Goal: Task Accomplishment & Management: Manage account settings

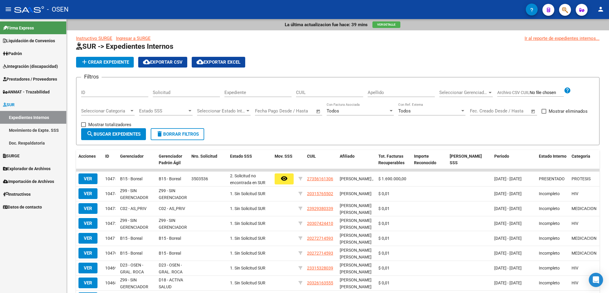
click at [15, 156] on span "SURGE" at bounding box center [11, 155] width 17 height 7
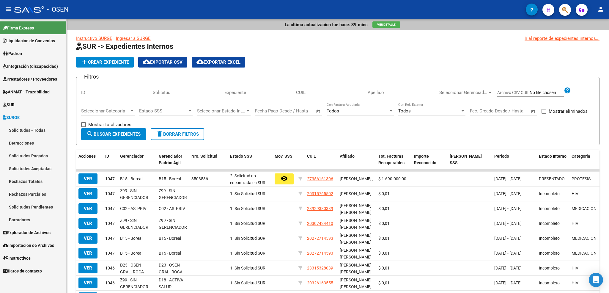
click at [32, 130] on link "Solicitudes - Todas" at bounding box center [33, 130] width 66 height 13
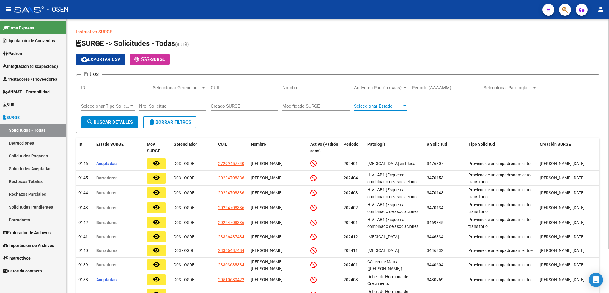
click at [383, 105] on span "Seleccionar Estado" at bounding box center [378, 105] width 48 height 5
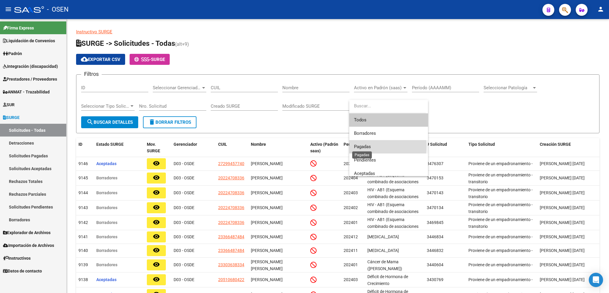
click at [360, 146] on span "Pagadas" at bounding box center [362, 146] width 17 height 5
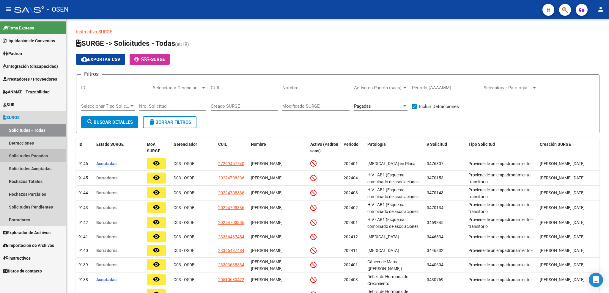
click at [37, 154] on link "Solicitudes Pagadas" at bounding box center [33, 155] width 66 height 13
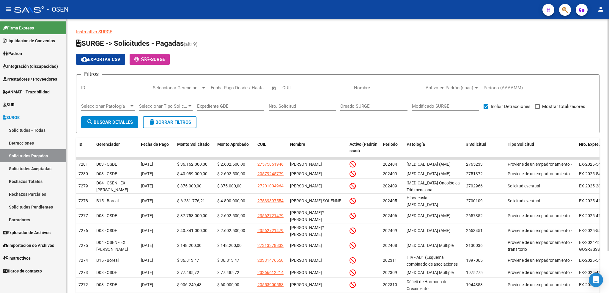
click at [241, 87] on input "text" at bounding box center [249, 87] width 29 height 5
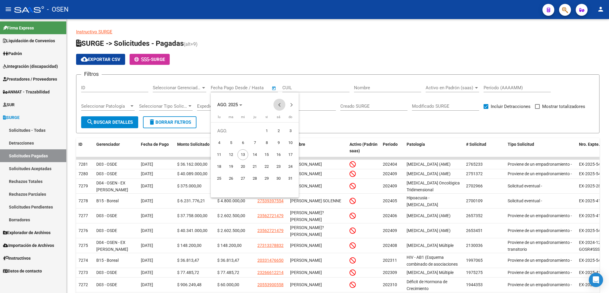
click at [278, 105] on span "Previous month" at bounding box center [279, 105] width 12 height 12
click at [229, 142] on span "1" at bounding box center [231, 142] width 11 height 11
type input "[DATE]"
click at [291, 105] on button "Next month" at bounding box center [291, 105] width 12 height 12
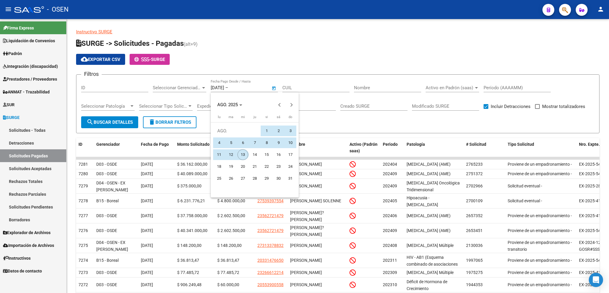
click at [245, 156] on span "13" at bounding box center [242, 154] width 11 height 11
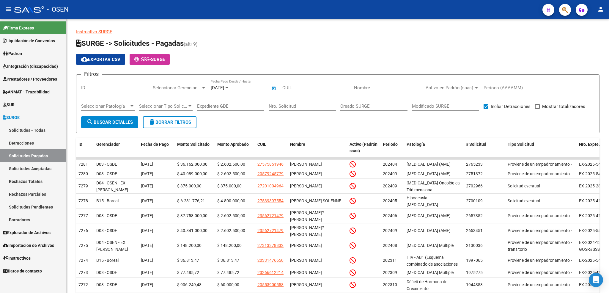
type input "[DATE]"
click at [122, 122] on span "search Buscar Detalles" at bounding box center [109, 121] width 46 height 5
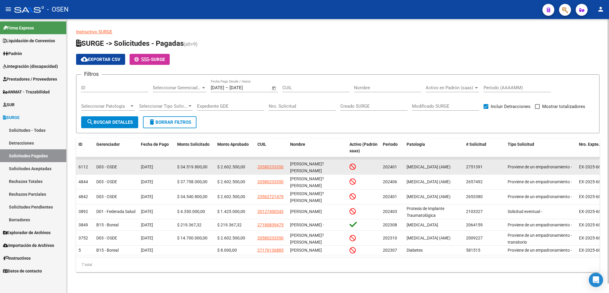
scroll to position [10, 0]
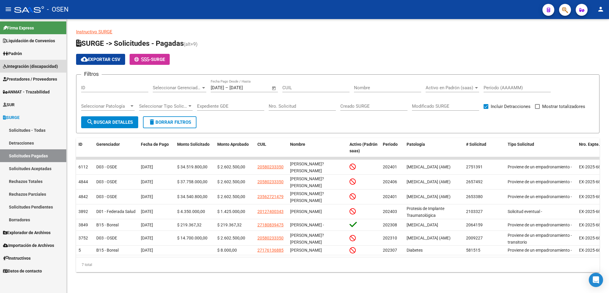
click at [35, 67] on span "Integración (discapacidad)" at bounding box center [30, 66] width 55 height 7
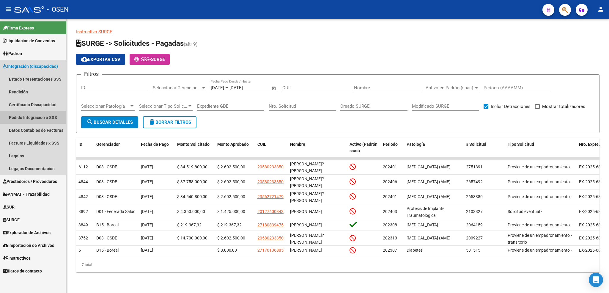
click at [30, 119] on link "Pedido Integración a SSS" at bounding box center [33, 117] width 66 height 13
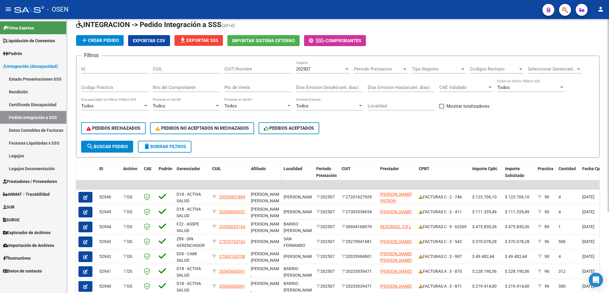
scroll to position [115, 0]
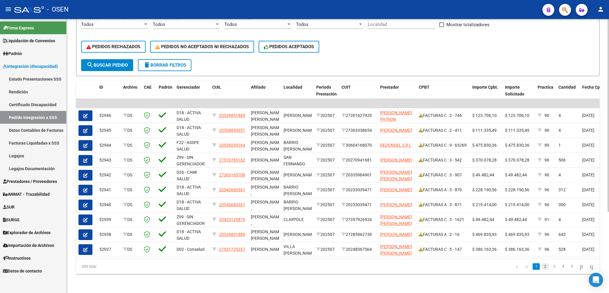
click at [541, 265] on link "2" at bounding box center [544, 266] width 7 height 7
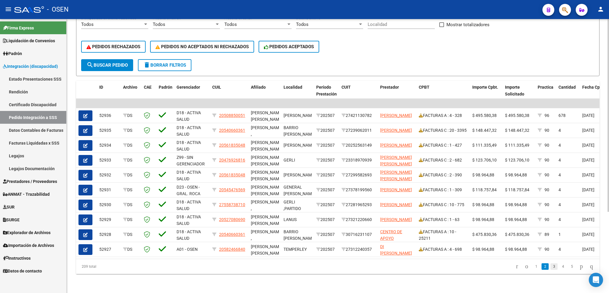
click at [550, 266] on link "3" at bounding box center [553, 266] width 7 height 7
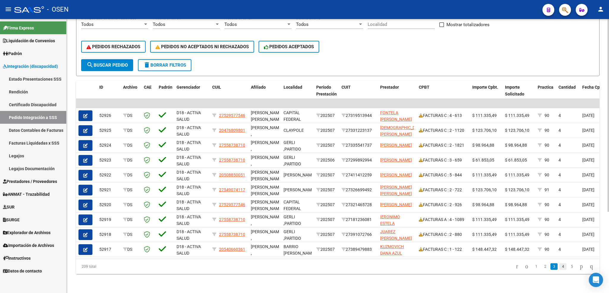
click at [559, 266] on link "4" at bounding box center [562, 266] width 7 height 7
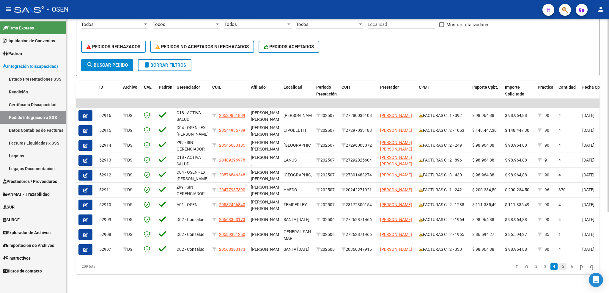
click at [559, 267] on link "5" at bounding box center [562, 266] width 7 height 7
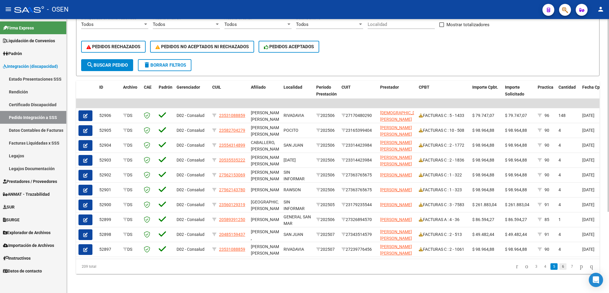
click at [559, 267] on link "6" at bounding box center [562, 266] width 7 height 7
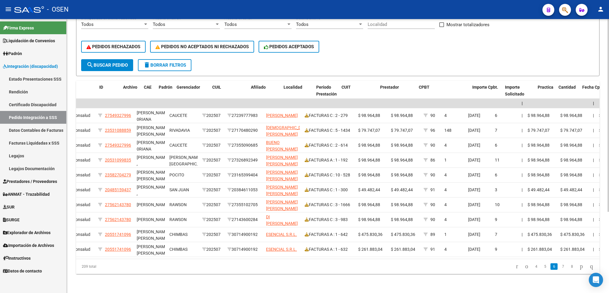
scroll to position [0, 0]
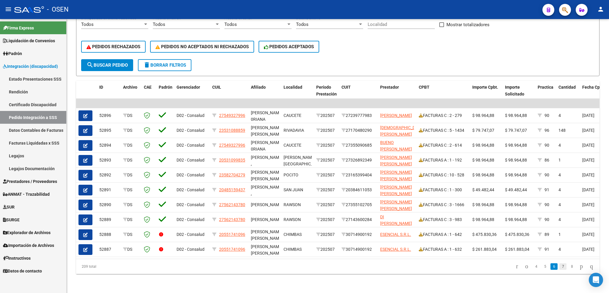
click at [559, 266] on link "7" at bounding box center [562, 266] width 7 height 7
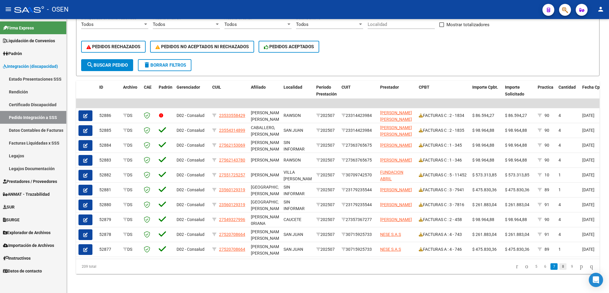
click at [559, 266] on link "8" at bounding box center [562, 266] width 7 height 7
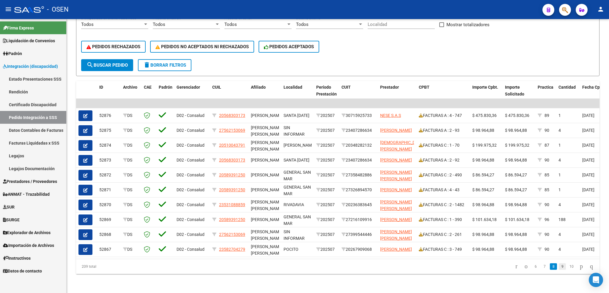
click at [559, 267] on link "9" at bounding box center [562, 266] width 7 height 7
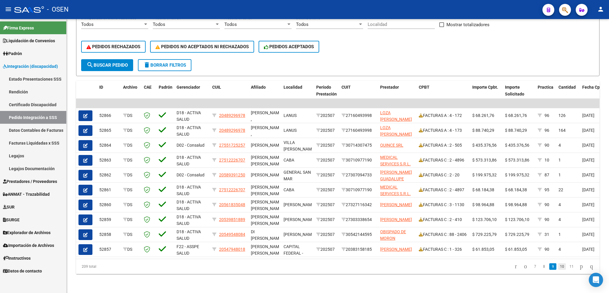
click at [558, 267] on link "10" at bounding box center [562, 266] width 8 height 7
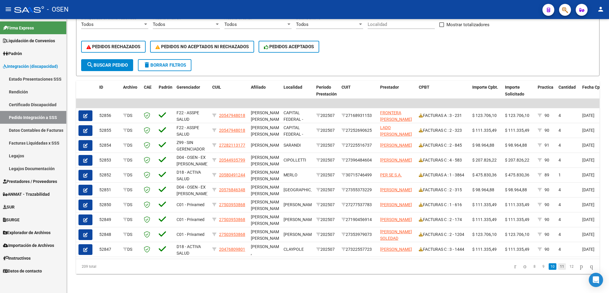
click at [558, 267] on link "11" at bounding box center [562, 266] width 8 height 7
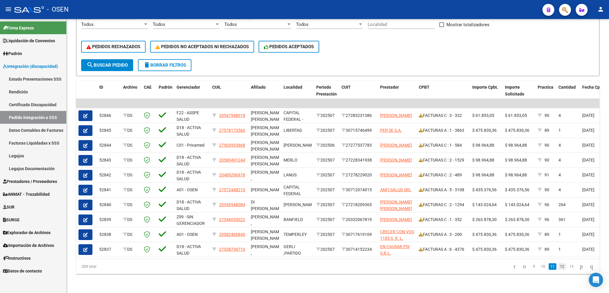
click at [558, 267] on link "12" at bounding box center [562, 266] width 8 height 7
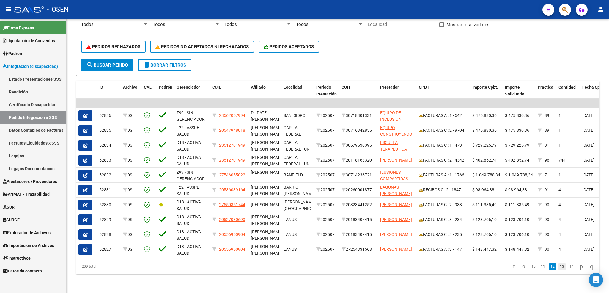
click at [558, 267] on link "13" at bounding box center [562, 266] width 8 height 7
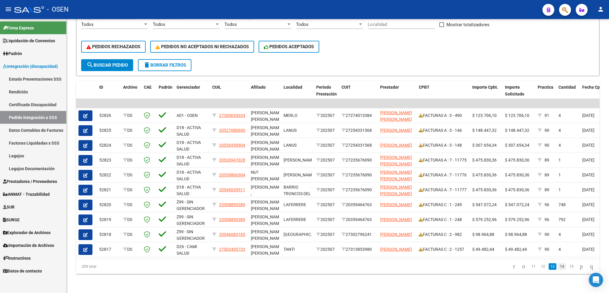
click at [558, 267] on link "14" at bounding box center [562, 266] width 8 height 7
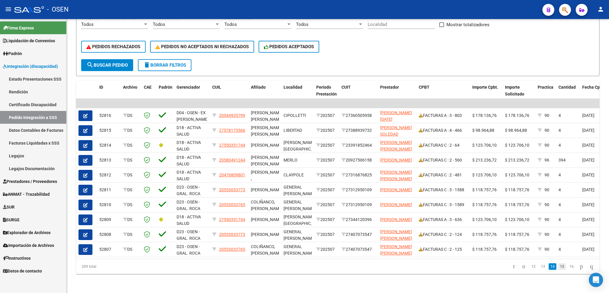
click at [558, 264] on link "15" at bounding box center [562, 266] width 8 height 7
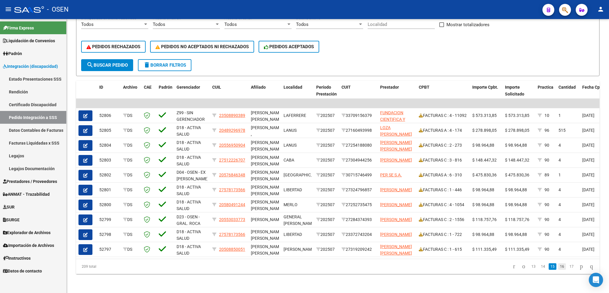
click at [558, 266] on link "16" at bounding box center [562, 266] width 8 height 7
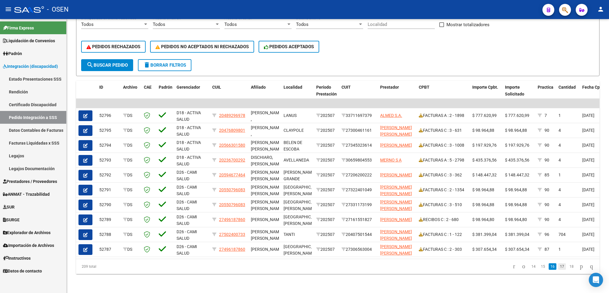
click at [558, 266] on link "17" at bounding box center [562, 266] width 8 height 7
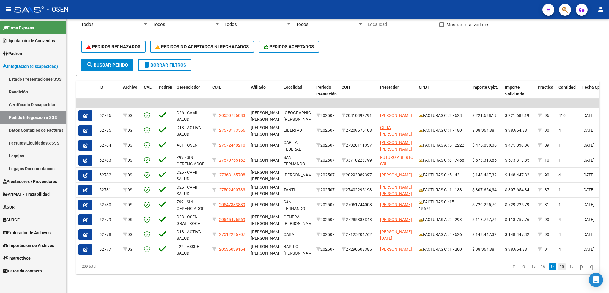
click at [558, 266] on link "18" at bounding box center [562, 266] width 8 height 7
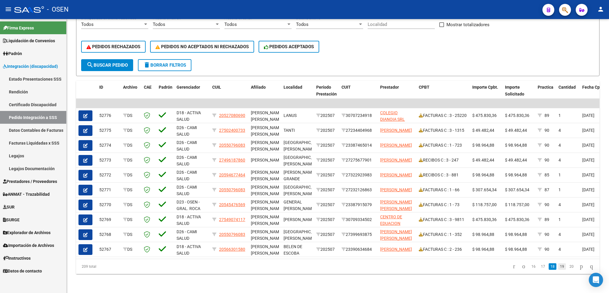
click at [558, 266] on link "19" at bounding box center [562, 266] width 8 height 7
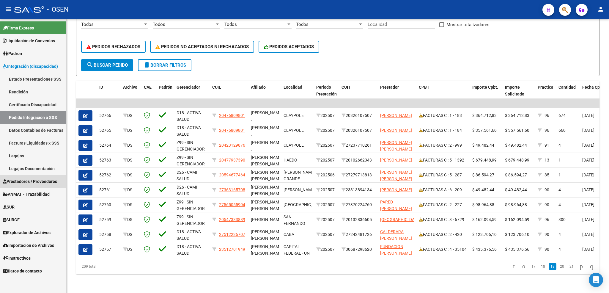
click at [29, 184] on span "Prestadores / Proveedores" at bounding box center [30, 181] width 54 height 7
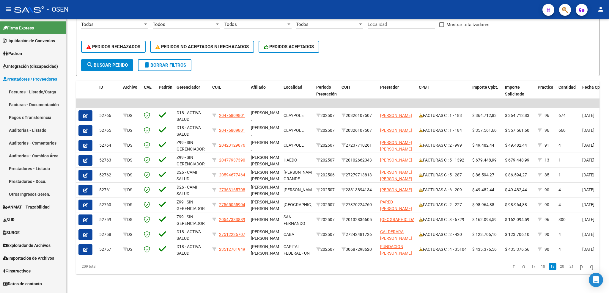
click at [54, 87] on link "Facturas - Listado/Carga" at bounding box center [33, 91] width 66 height 13
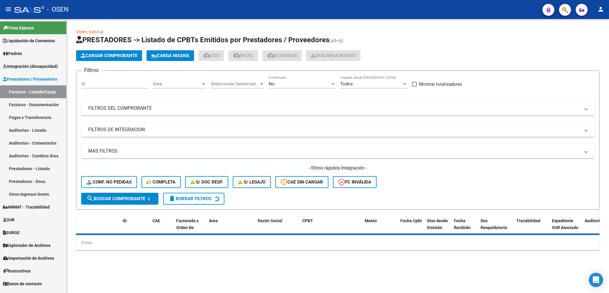
click at [299, 82] on div "No" at bounding box center [300, 83] width 62 height 5
click at [296, 54] on span "Todos" at bounding box center [302, 57] width 67 height 13
click at [197, 110] on mat-panel-title "FILTROS DEL COMPROBANTE" at bounding box center [334, 108] width 492 height 7
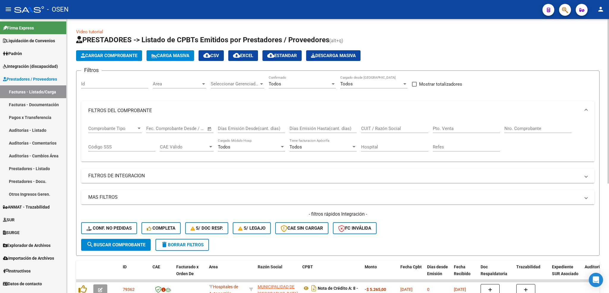
click at [115, 108] on mat-panel-title "FILTROS DEL COMPROBANTE" at bounding box center [334, 110] width 492 height 7
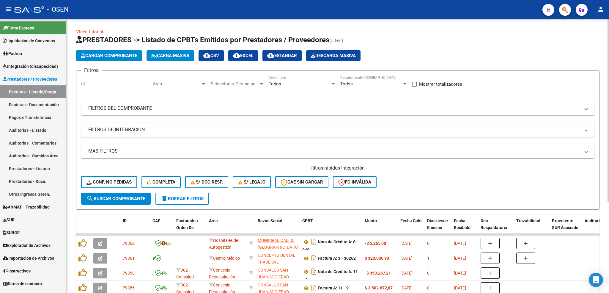
click at [186, 87] on div "Area Area" at bounding box center [179, 84] width 53 height 18
click at [185, 82] on span "Area" at bounding box center [177, 83] width 48 height 5
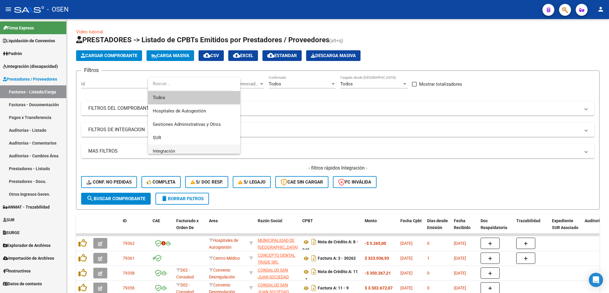
click at [179, 149] on span "Integración" at bounding box center [194, 150] width 83 height 13
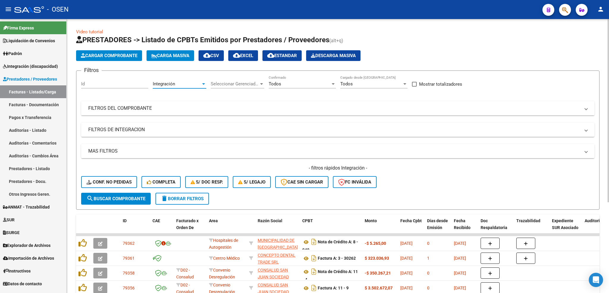
scroll to position [4, 0]
click at [151, 126] on mat-expansion-panel-header "FILTROS DE INTEGRACION" at bounding box center [337, 129] width 513 height 14
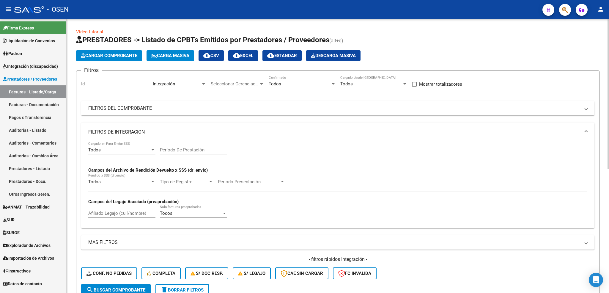
click at [130, 144] on div "Todos Cargado en Para Enviar SSS" at bounding box center [121, 147] width 67 height 13
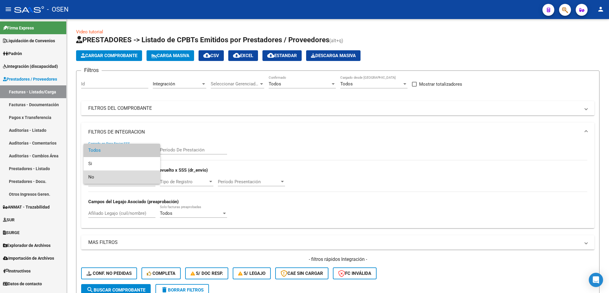
click at [105, 172] on span "No" at bounding box center [121, 176] width 67 height 13
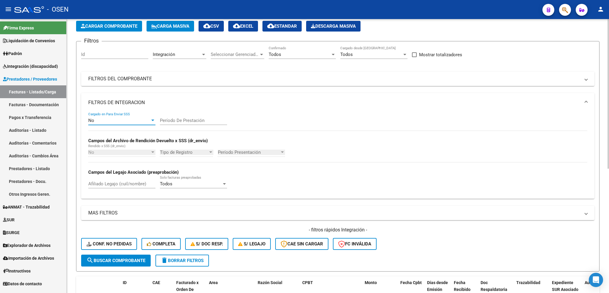
scroll to position [45, 0]
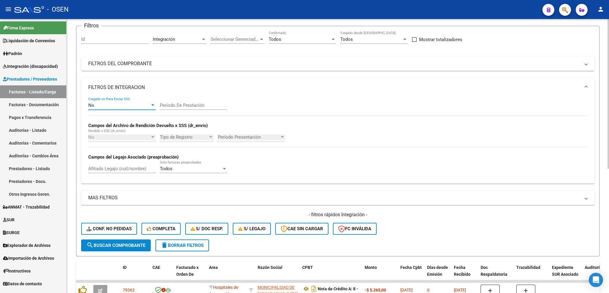
click at [130, 247] on span "search Buscar Comprobante" at bounding box center [115, 244] width 59 height 5
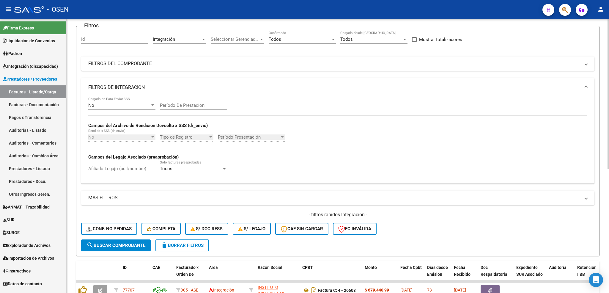
click at [195, 95] on mat-expansion-panel-header "FILTROS DE INTEGRACION" at bounding box center [337, 87] width 513 height 19
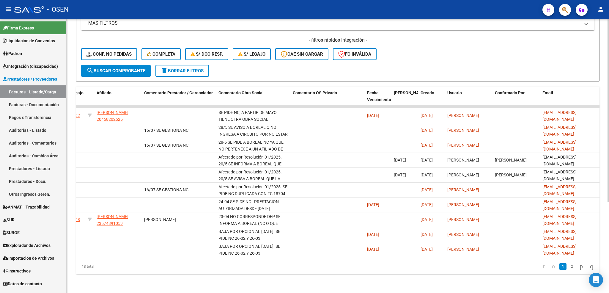
scroll to position [0, 0]
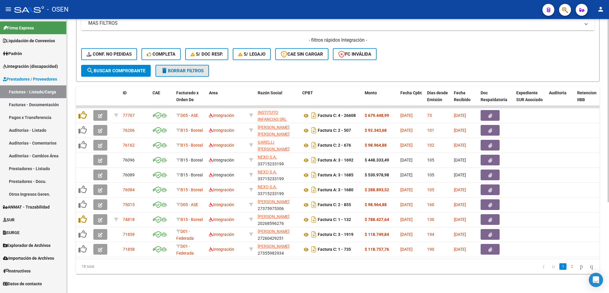
click at [194, 68] on span "delete Borrar Filtros" at bounding box center [182, 70] width 43 height 5
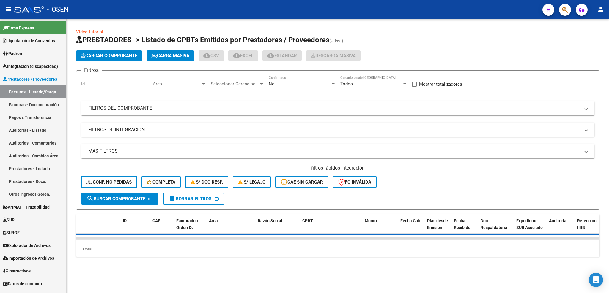
click at [300, 83] on div "No" at bounding box center [300, 83] width 62 height 5
click at [295, 62] on span "Todos" at bounding box center [302, 57] width 67 height 13
click at [180, 114] on mat-expansion-panel-header "FILTROS DEL COMPROBANTE" at bounding box center [337, 108] width 513 height 14
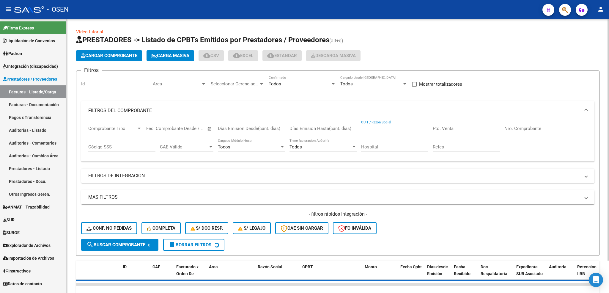
click at [380, 128] on input "CUIT / Razón Social" at bounding box center [394, 128] width 67 height 5
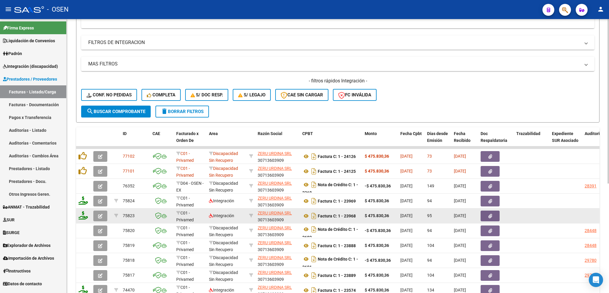
scroll to position [134, 0]
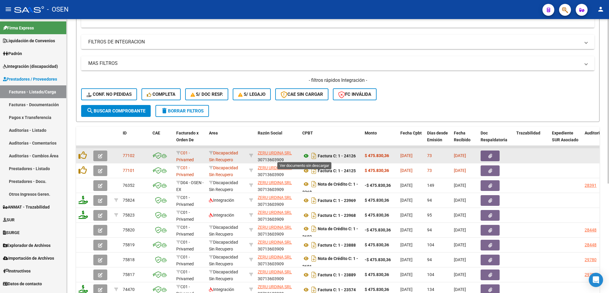
type input "30713603909"
click at [306, 157] on icon at bounding box center [306, 155] width 8 height 7
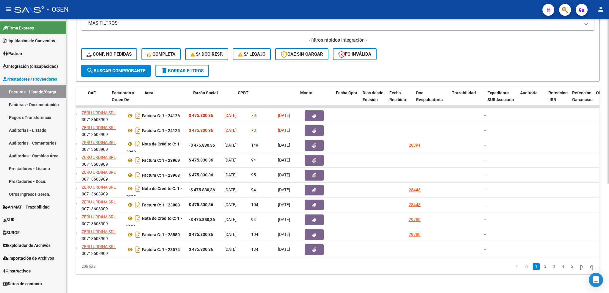
scroll to position [0, 60]
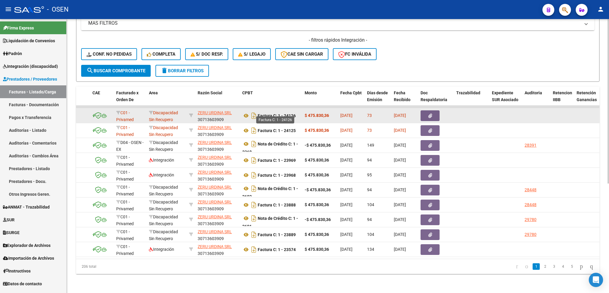
drag, startPoint x: 296, startPoint y: 113, endPoint x: 277, endPoint y: 113, distance: 19.0
click at [277, 113] on div "Factura C: 1 - 24126" at bounding box center [271, 116] width 58 height 10
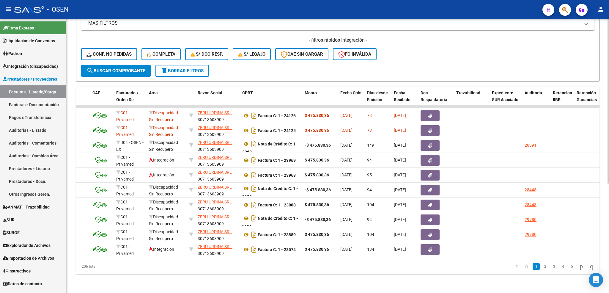
copy strong "1 - 24126"
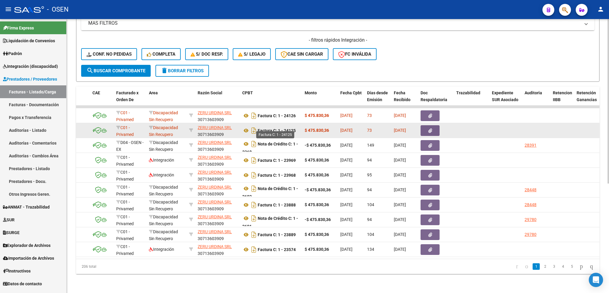
drag, startPoint x: 278, startPoint y: 125, endPoint x: 294, endPoint y: 125, distance: 16.6
click at [294, 128] on strong "Factura C: 1 - 24125" at bounding box center [277, 130] width 38 height 5
copy strong "1 - 24125"
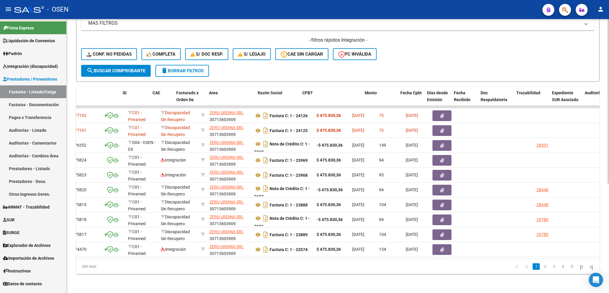
scroll to position [0, 0]
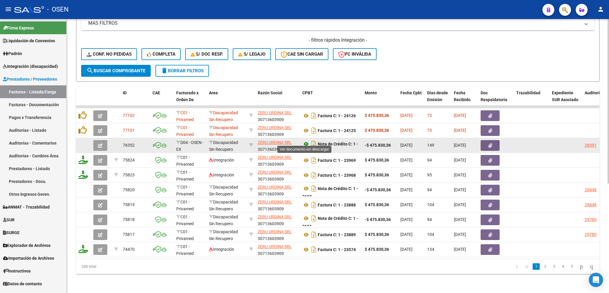
click at [303, 141] on icon at bounding box center [306, 143] width 8 height 7
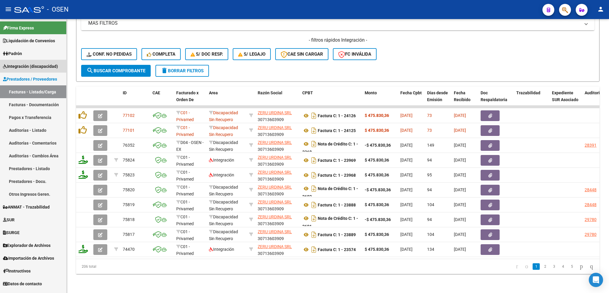
click at [34, 68] on span "Integración (discapacidad)" at bounding box center [30, 66] width 55 height 7
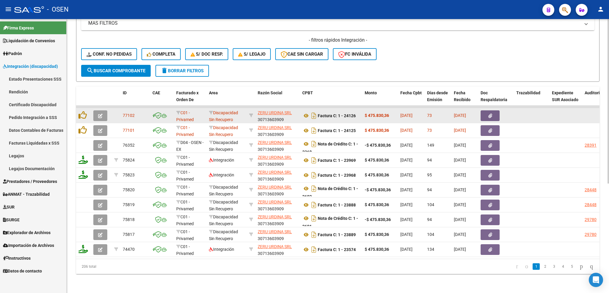
click at [95, 111] on button "button" at bounding box center [100, 115] width 14 height 11
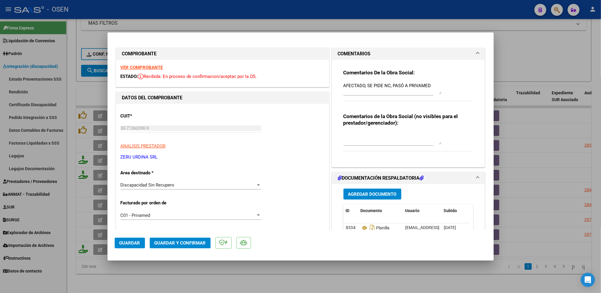
click at [196, 269] on div at bounding box center [300, 146] width 601 height 293
type input "$ 0,00"
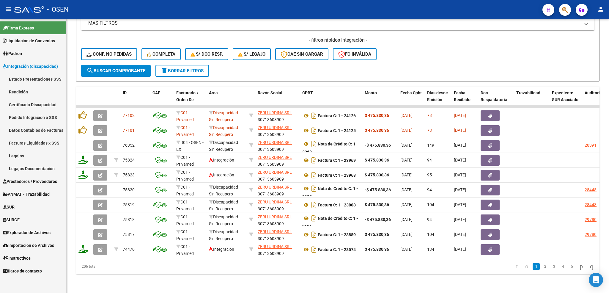
click at [28, 181] on span "Prestadores / Proveedores" at bounding box center [30, 181] width 54 height 7
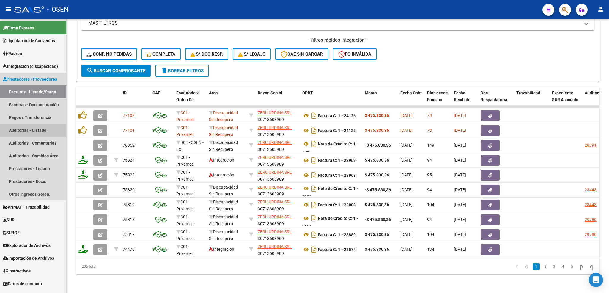
click at [31, 133] on link "Auditorías - Listado" at bounding box center [33, 130] width 66 height 13
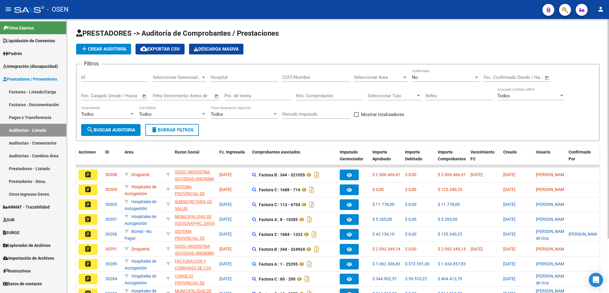
click at [373, 78] on span "Seleccionar Area" at bounding box center [378, 77] width 48 height 5
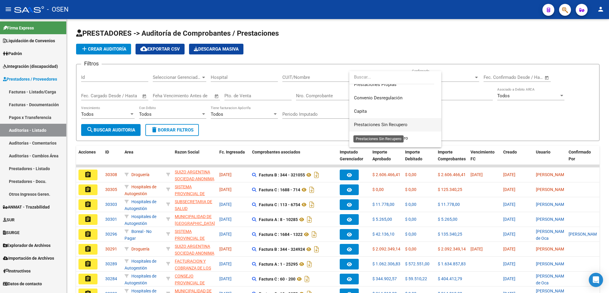
scroll to position [89, 0]
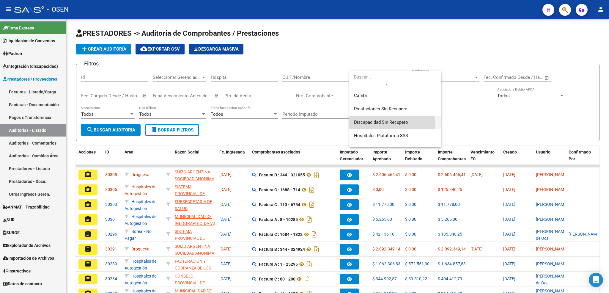
click at [380, 126] on span "Discapacidad Sin Recupero" at bounding box center [395, 122] width 83 height 13
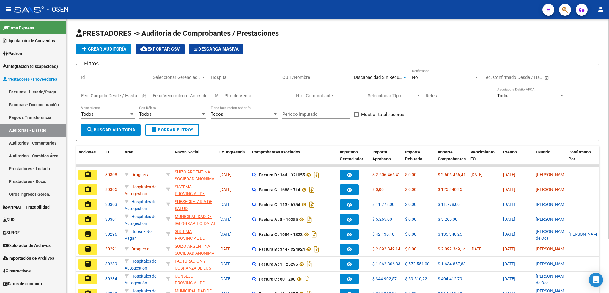
click at [121, 131] on span "search Buscar Auditoria" at bounding box center [110, 129] width 49 height 5
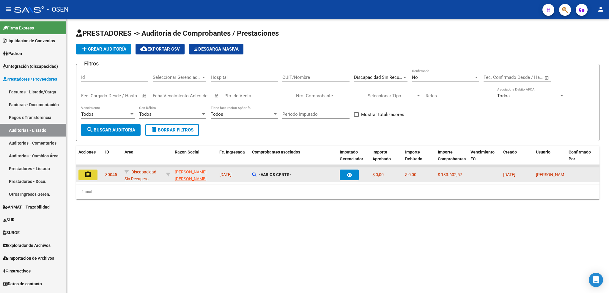
click at [87, 173] on mat-icon "assignment" at bounding box center [87, 174] width 7 height 7
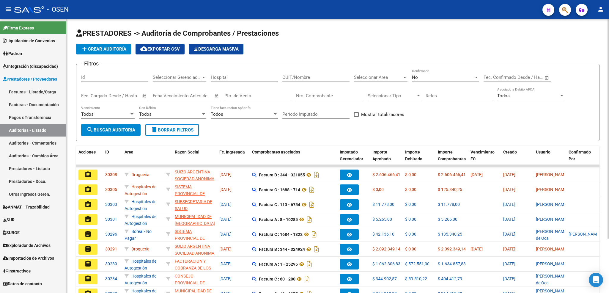
click at [371, 77] on span "Seleccionar Area" at bounding box center [378, 77] width 48 height 5
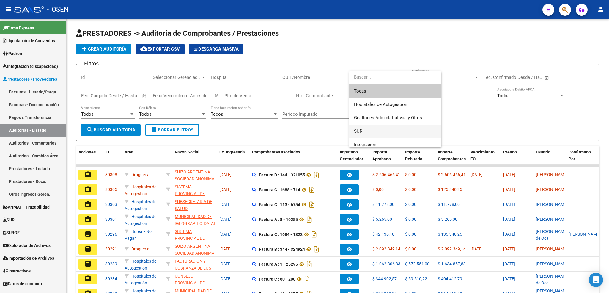
click at [374, 131] on span "SUR" at bounding box center [395, 130] width 83 height 13
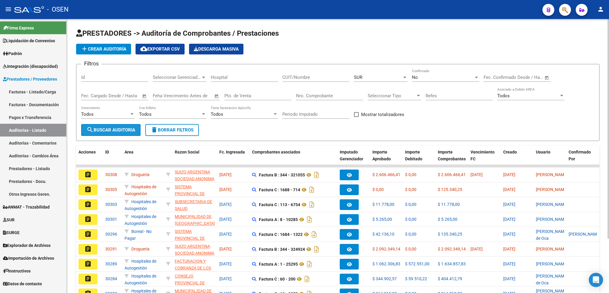
click at [118, 132] on span "search Buscar Auditoria" at bounding box center [110, 129] width 49 height 5
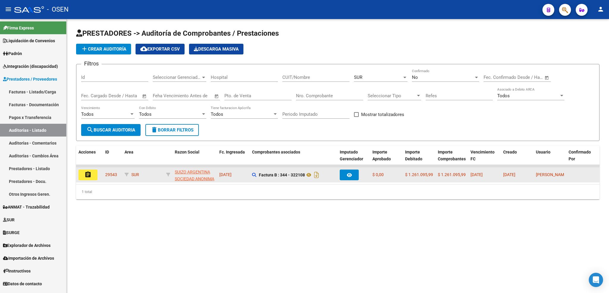
click at [88, 175] on mat-icon "assignment" at bounding box center [87, 174] width 7 height 7
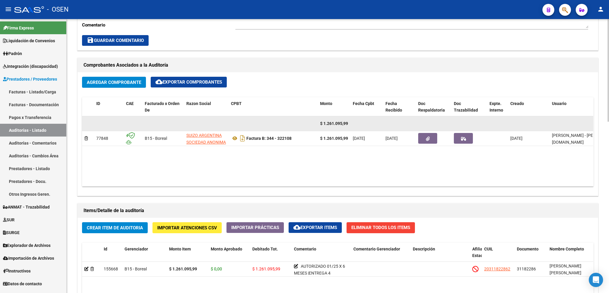
scroll to position [234, 0]
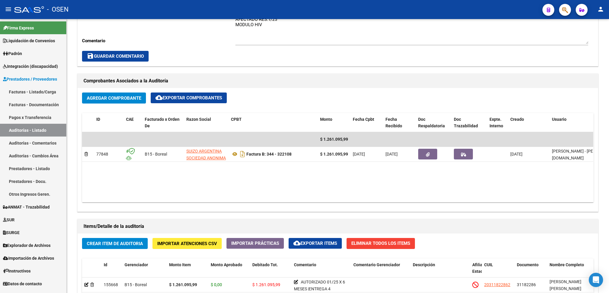
click at [56, 133] on link "Auditorías - Listado" at bounding box center [33, 130] width 66 height 13
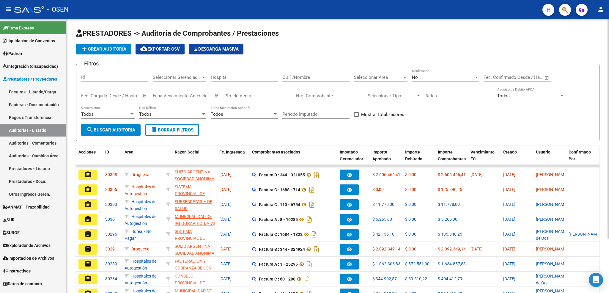
click at [422, 78] on div "No" at bounding box center [443, 77] width 62 height 5
drag, startPoint x: 423, startPoint y: 51, endPoint x: 407, endPoint y: 58, distance: 17.4
click at [423, 51] on span "Todos" at bounding box center [445, 50] width 67 height 13
click at [372, 77] on span "Seleccionar Area" at bounding box center [378, 77] width 48 height 5
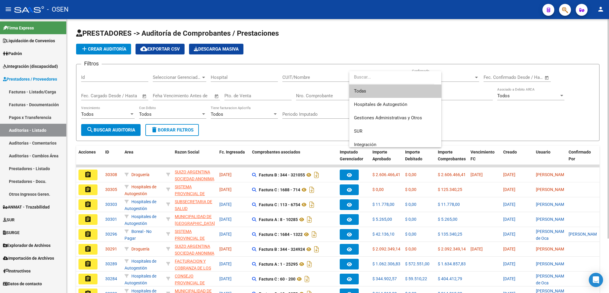
drag, startPoint x: 474, startPoint y: 67, endPoint x: 449, endPoint y: 71, distance: 24.7
click at [472, 66] on div at bounding box center [304, 146] width 609 height 293
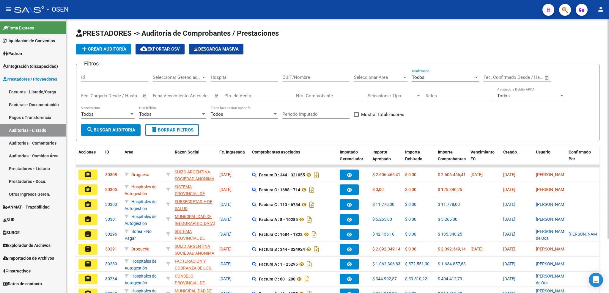
click at [442, 78] on div "Todos" at bounding box center [443, 77] width 62 height 5
click at [427, 101] on span "No" at bounding box center [445, 104] width 67 height 13
click at [371, 78] on span "Seleccionar Area" at bounding box center [378, 77] width 48 height 5
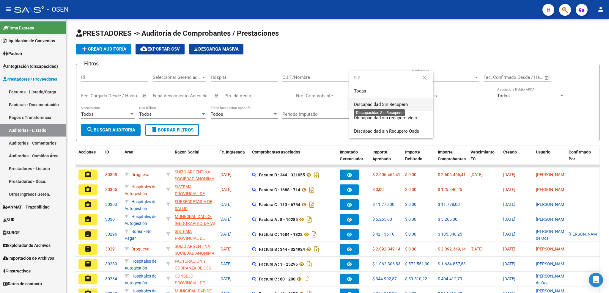
type input "dis"
click at [396, 106] on span "Discapacidad Sin Recupero" at bounding box center [381, 104] width 54 height 5
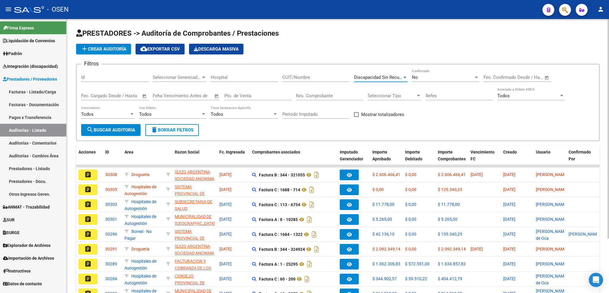
click at [113, 130] on span "search Buscar Auditoria" at bounding box center [110, 129] width 49 height 5
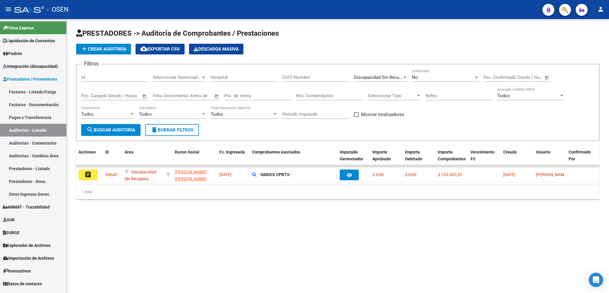
click at [442, 78] on div "No" at bounding box center [443, 77] width 62 height 5
drag, startPoint x: 431, startPoint y: 67, endPoint x: 426, endPoint y: 67, distance: 5.1
click at [431, 67] on span "Si" at bounding box center [445, 64] width 67 height 13
click at [114, 130] on span "search Buscar Auditoria" at bounding box center [110, 129] width 49 height 5
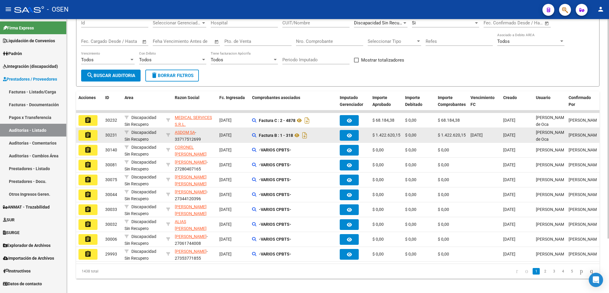
scroll to position [68, 0]
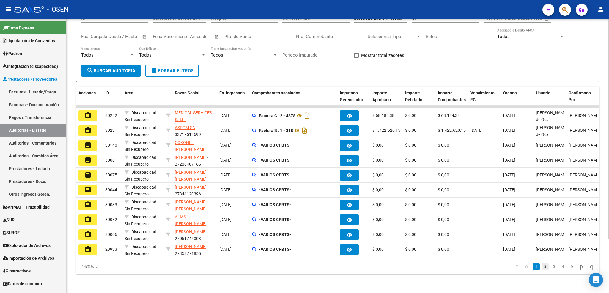
click at [541, 268] on link "2" at bounding box center [544, 266] width 7 height 7
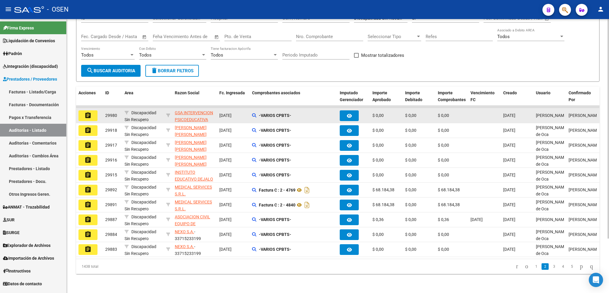
scroll to position [45, 0]
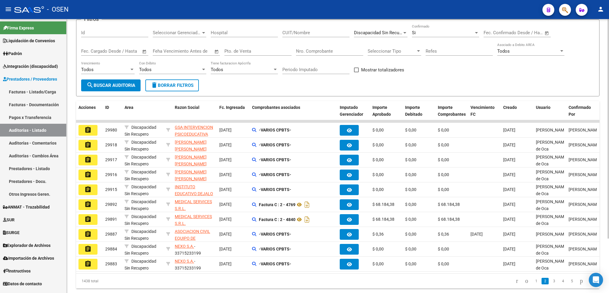
click at [429, 21] on form "Filtros Id Seleccionar Gerenciador Seleccionar Gerenciador Hospital CUIT/Nombre…" at bounding box center [337, 57] width 523 height 77
click at [429, 32] on div "Si" at bounding box center [443, 32] width 62 height 5
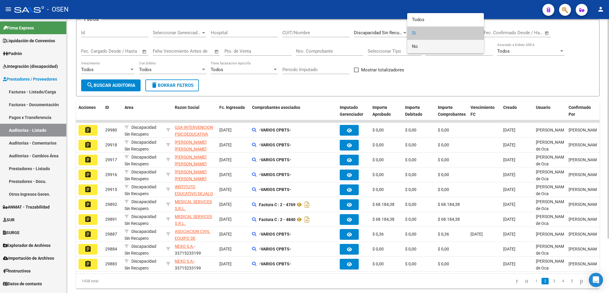
click at [420, 47] on span "No" at bounding box center [445, 46] width 67 height 13
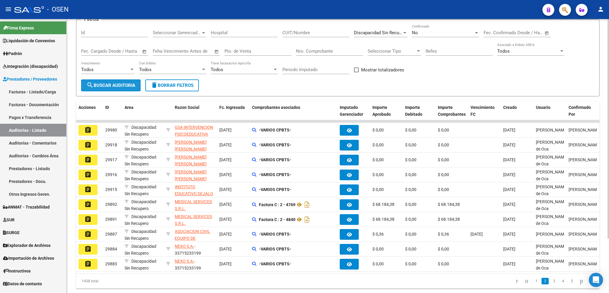
click at [117, 88] on span "search Buscar Auditoria" at bounding box center [110, 85] width 49 height 5
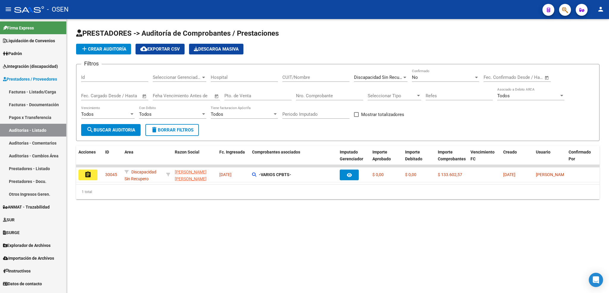
scroll to position [0, 0]
click at [381, 78] on span "Discapacidad Sin Recupero" at bounding box center [381, 77] width 54 height 5
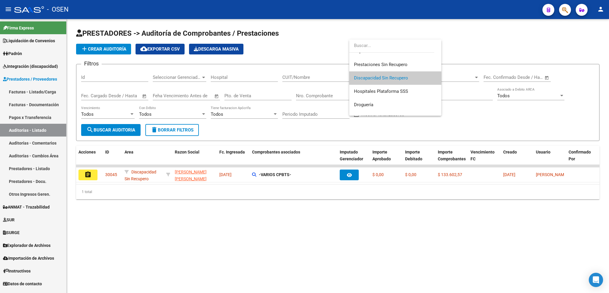
drag, startPoint x: 451, startPoint y: 215, endPoint x: 446, endPoint y: 209, distance: 7.4
click at [450, 214] on div at bounding box center [304, 146] width 609 height 293
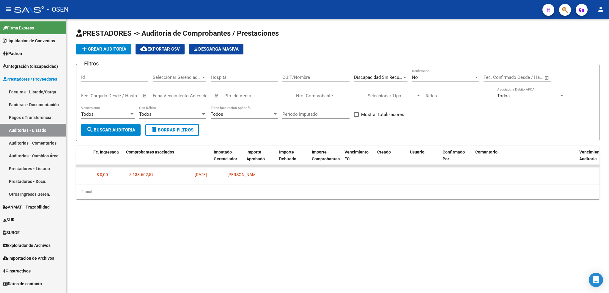
scroll to position [0, 0]
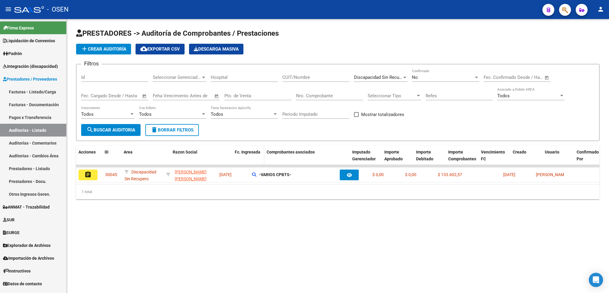
drag, startPoint x: 214, startPoint y: 154, endPoint x: 243, endPoint y: 155, distance: 28.5
click at [243, 155] on div "Acciones ID Area Razon Social Fc. Ingresada Comprobantes asociados Imputado Ger…" at bounding box center [492, 159] width 832 height 26
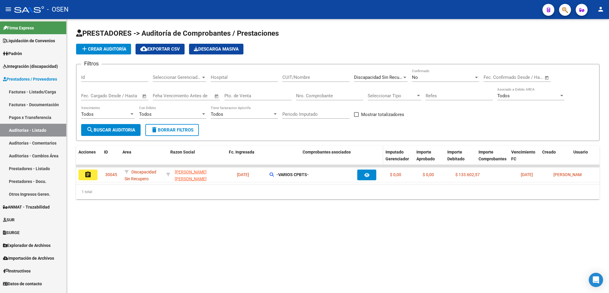
drag, startPoint x: 269, startPoint y: 160, endPoint x: 334, endPoint y: 155, distance: 65.8
click at [334, 155] on div "Acciones ID Area Razon Social Fc. Ingresada Comprobantes asociados Imputado Ger…" at bounding box center [500, 159] width 849 height 26
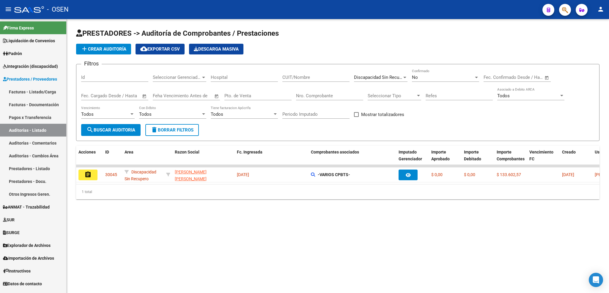
drag, startPoint x: 250, startPoint y: 220, endPoint x: 199, endPoint y: 201, distance: 53.9
click at [238, 214] on div "PRESTADORES -> Auditoría de Comprobantes / Prestaciones add Crear Auditoría clo…" at bounding box center [338, 118] width 542 height 199
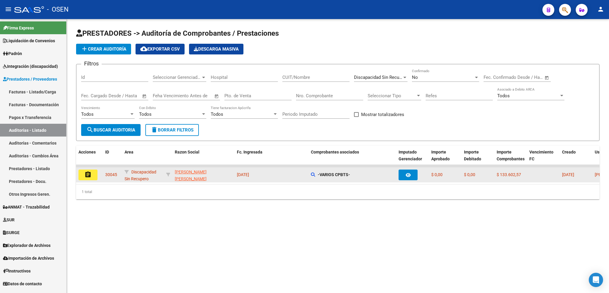
scroll to position [0, 0]
drag, startPoint x: 203, startPoint y: 181, endPoint x: 174, endPoint y: 182, distance: 29.1
click at [174, 182] on datatable-body-cell "[PERSON_NAME] [PERSON_NAME] - 27318054695" at bounding box center [203, 174] width 62 height 15
copy div "27318054695"
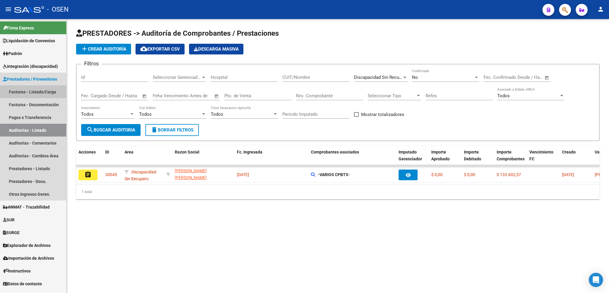
click at [40, 92] on link "Facturas - Listado/Carga" at bounding box center [33, 91] width 66 height 13
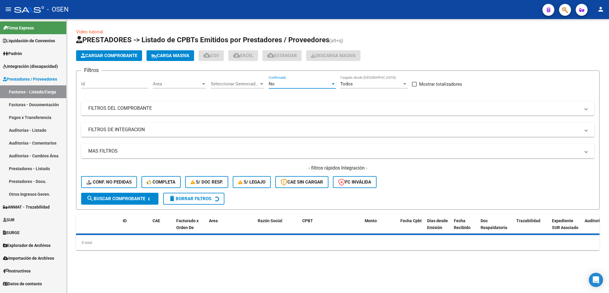
click at [302, 85] on div "No" at bounding box center [300, 83] width 62 height 5
click at [297, 61] on span "Todos" at bounding box center [302, 57] width 67 height 13
click at [234, 109] on mat-panel-title "FILTROS DEL COMPROBANTE" at bounding box center [334, 108] width 492 height 7
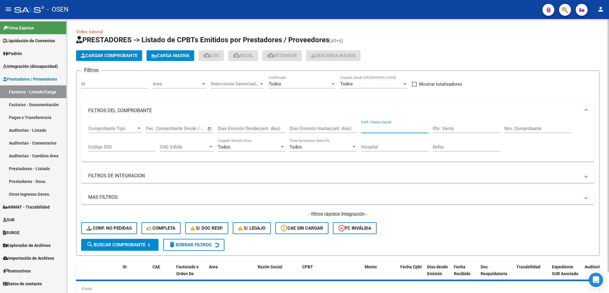
click at [395, 128] on input "CUIT / Razón Social" at bounding box center [394, 128] width 67 height 5
paste input "27318054695"
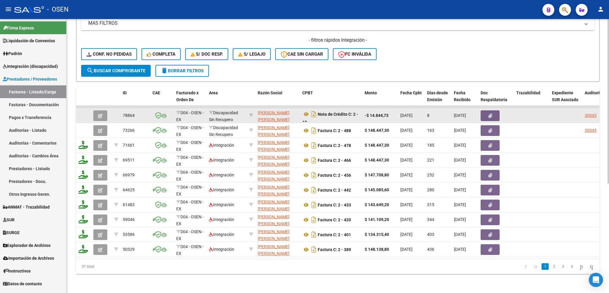
type input "27318054695"
click at [101, 117] on datatable-body-cell at bounding box center [101, 115] width 21 height 15
click at [103, 111] on button "button" at bounding box center [100, 115] width 14 height 11
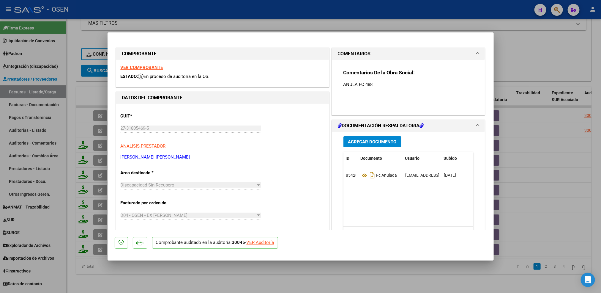
click at [384, 81] on p "ANULA FC 488" at bounding box center [408, 84] width 130 height 7
click at [265, 243] on div "VER Auditoría" at bounding box center [261, 242] width 28 height 7
type input "$ 0,00"
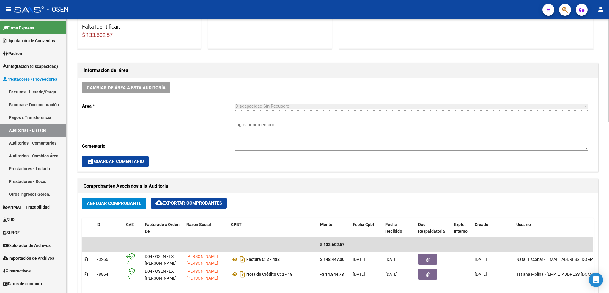
scroll to position [134, 0]
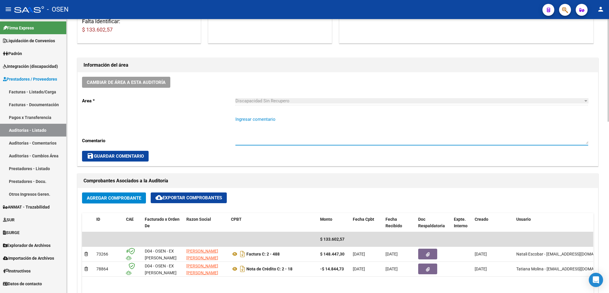
click at [254, 133] on textarea "Ingresar comentario" at bounding box center [411, 130] width 353 height 28
click at [285, 121] on textarea "SE RECLAMA NC X EL" at bounding box center [411, 130] width 353 height 28
click at [286, 133] on textarea "SE RECLAMA NC X EL VALOR DE LA DIFERENCIA" at bounding box center [411, 130] width 353 height 28
drag, startPoint x: 340, startPoint y: 118, endPoint x: 203, endPoint y: 122, distance: 136.7
click at [203, 122] on div "Cambiar de área a esta auditoría Area * Discapacidad Sin Recupero Seleccionar a…" at bounding box center [338, 119] width 520 height 94
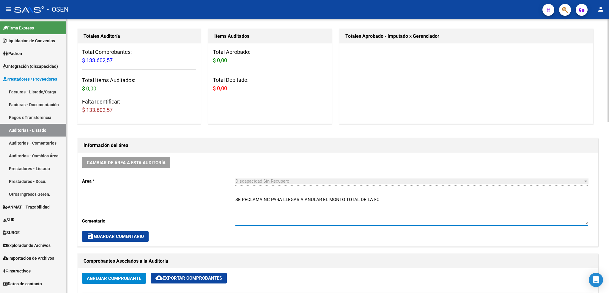
scroll to position [178, 0]
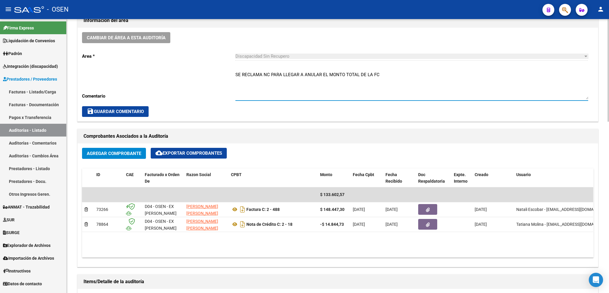
type textarea "SE RECLAMA NC PARA LLEGAR A ANULAR EL MONTO TOTAL DE LA FC"
click at [122, 113] on span "save Guardar Comentario" at bounding box center [115, 111] width 57 height 5
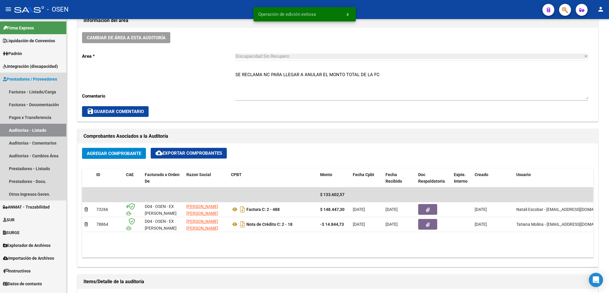
click at [30, 128] on link "Auditorías - Listado" at bounding box center [33, 130] width 66 height 13
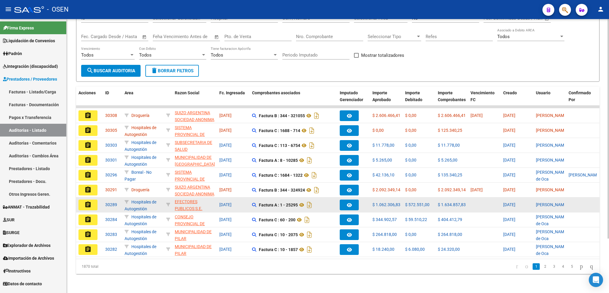
scroll to position [21, 0]
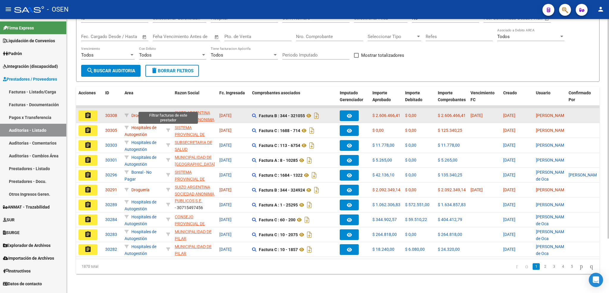
click at [167, 113] on icon at bounding box center [168, 115] width 4 height 4
type input "30516968431"
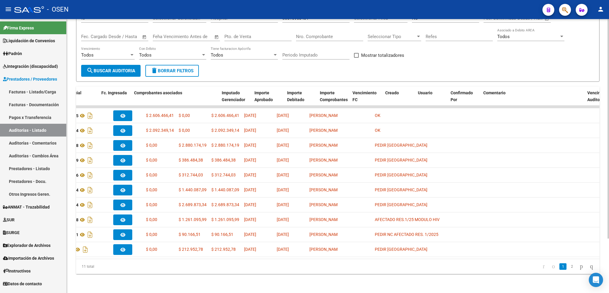
scroll to position [0, 0]
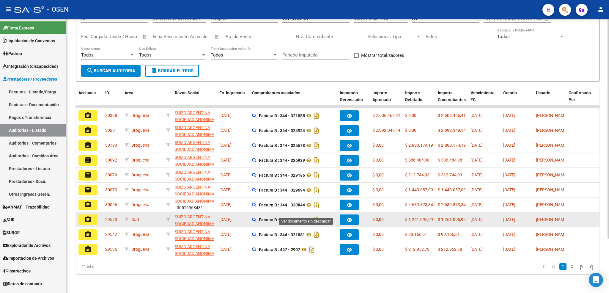
click at [305, 216] on icon at bounding box center [309, 219] width 8 height 7
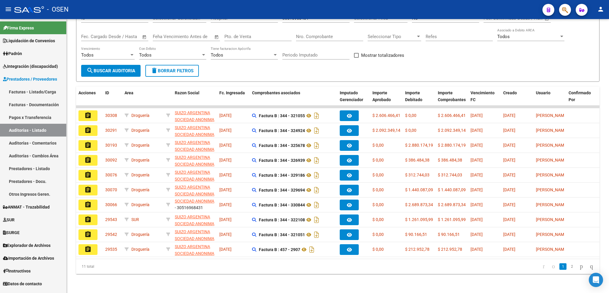
click at [40, 69] on span "Integración (discapacidad)" at bounding box center [30, 66] width 55 height 7
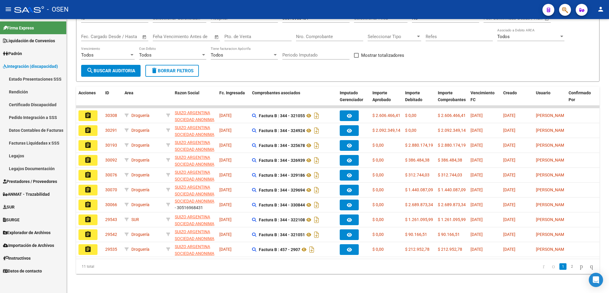
click at [33, 115] on link "Pedido Integración a SSS" at bounding box center [33, 117] width 66 height 13
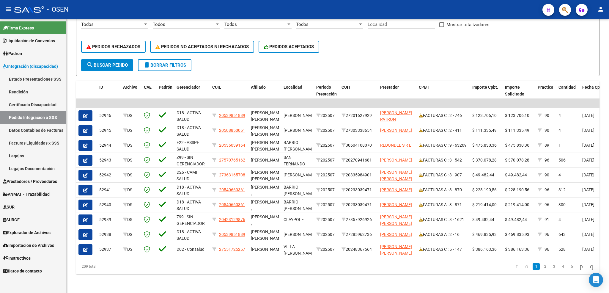
click at [24, 185] on link "Prestadores / Proveedores" at bounding box center [33, 181] width 66 height 13
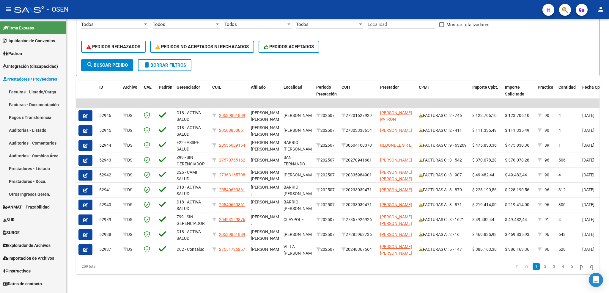
click at [10, 94] on link "Facturas - Listado/Carga" at bounding box center [33, 91] width 66 height 13
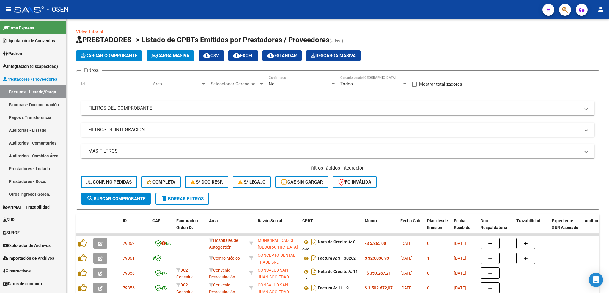
click at [290, 81] on div "No" at bounding box center [300, 83] width 62 height 5
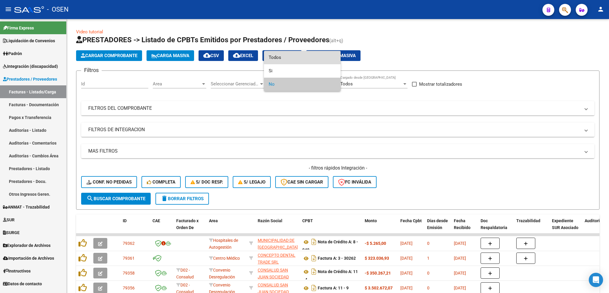
click at [283, 58] on span "Todos" at bounding box center [302, 57] width 67 height 13
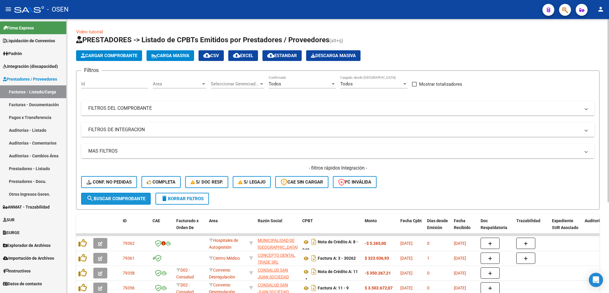
click at [115, 202] on button "search Buscar Comprobante" at bounding box center [116, 199] width 70 height 12
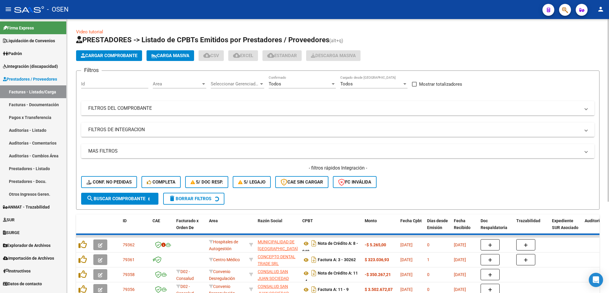
click at [184, 86] on span "Area" at bounding box center [177, 83] width 48 height 5
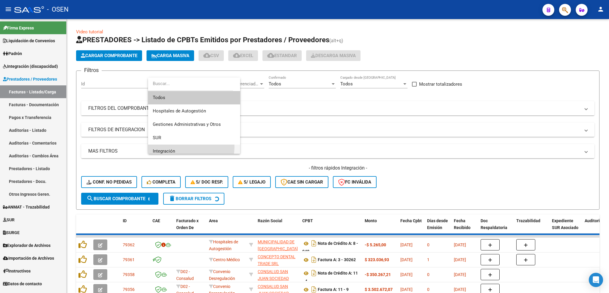
click at [184, 146] on span "Integración" at bounding box center [194, 150] width 83 height 13
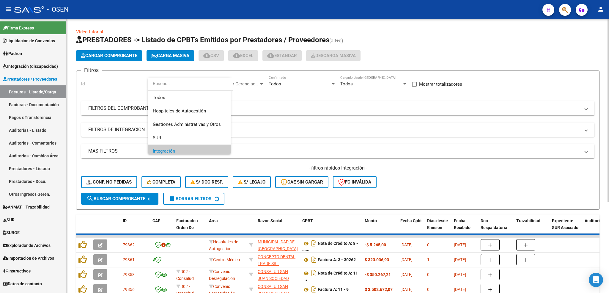
scroll to position [4, 0]
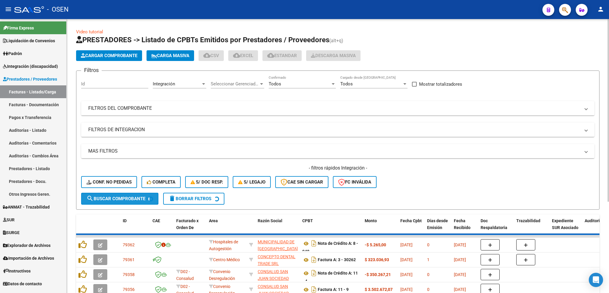
click at [135, 196] on span "search Buscar Comprobante" at bounding box center [115, 198] width 59 height 5
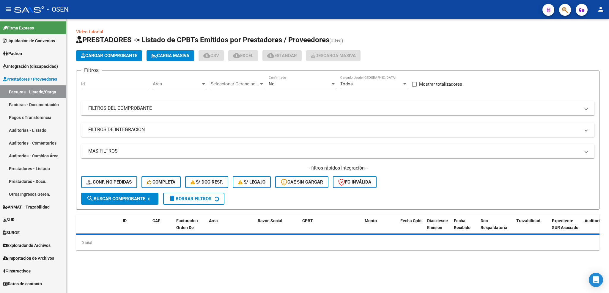
click at [298, 86] on div "No" at bounding box center [300, 83] width 62 height 5
drag, startPoint x: 284, startPoint y: 56, endPoint x: 267, endPoint y: 62, distance: 18.0
click at [283, 56] on span "Todos" at bounding box center [302, 57] width 67 height 13
click at [184, 86] on span "Area" at bounding box center [177, 83] width 48 height 5
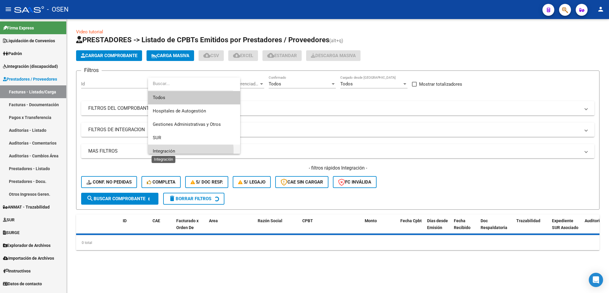
click at [171, 151] on span "Integración" at bounding box center [164, 150] width 22 height 5
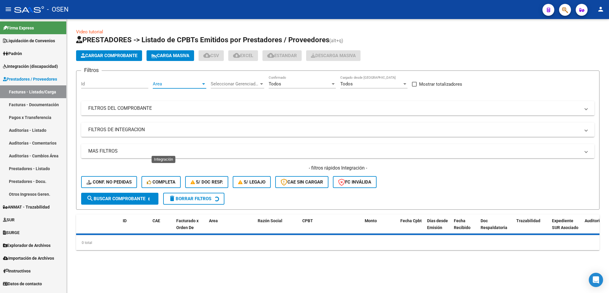
scroll to position [4, 0]
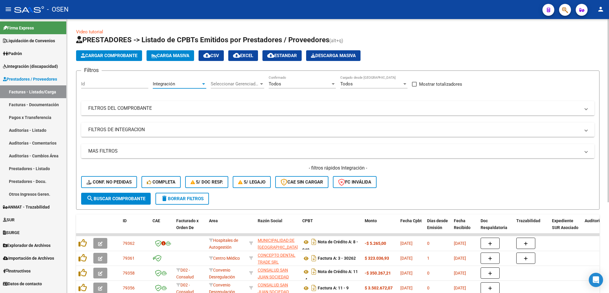
click at [129, 199] on span "search Buscar Comprobante" at bounding box center [115, 198] width 59 height 5
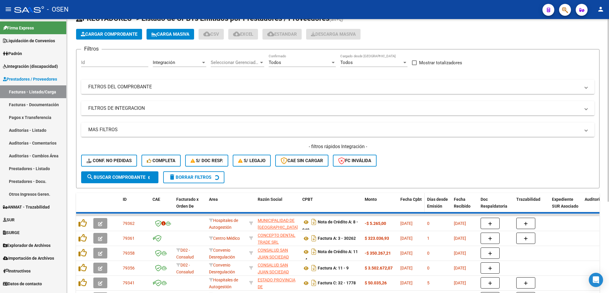
scroll to position [0, 0]
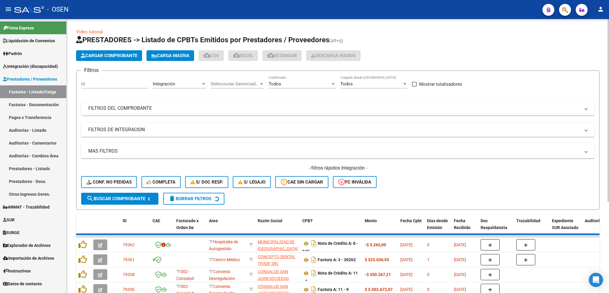
click at [170, 130] on mat-panel-title "FILTROS DE INTEGRACION" at bounding box center [334, 129] width 492 height 7
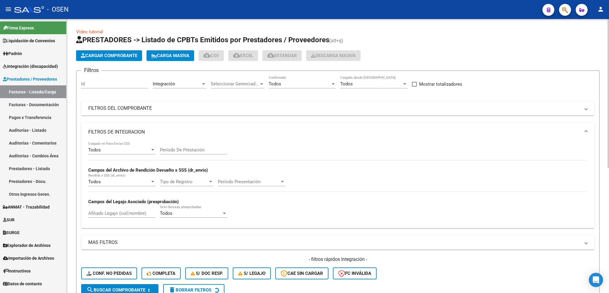
click at [144, 149] on div "Todos" at bounding box center [119, 149] width 62 height 5
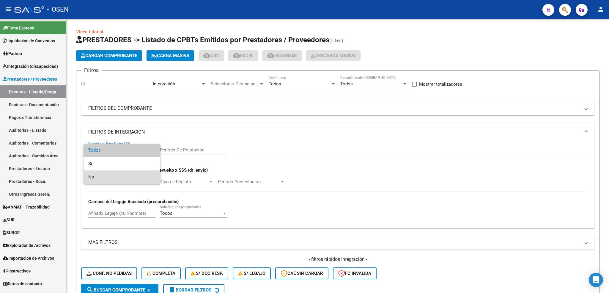
click at [108, 173] on span "No" at bounding box center [121, 176] width 67 height 13
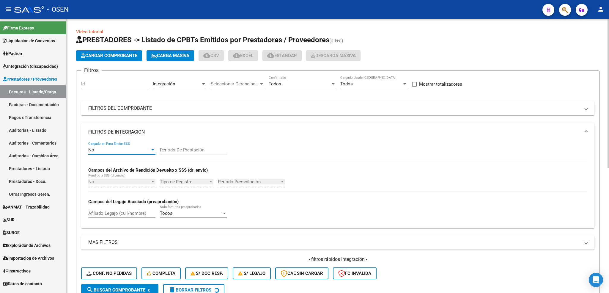
click at [186, 130] on mat-panel-title "FILTROS DE INTEGRACION" at bounding box center [334, 132] width 492 height 7
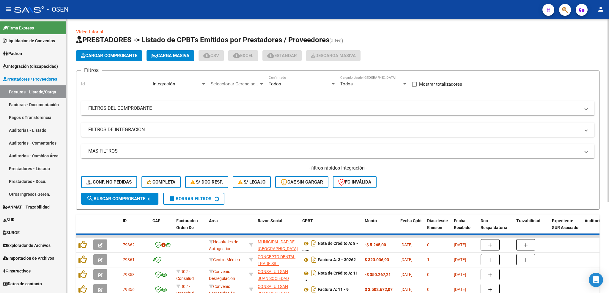
click at [129, 205] on form "Filtros Id Integración Area Seleccionar Gerenciador Seleccionar Gerenciador Tod…" at bounding box center [337, 139] width 523 height 139
click at [119, 198] on span "search Buscar Comprobante" at bounding box center [115, 198] width 59 height 5
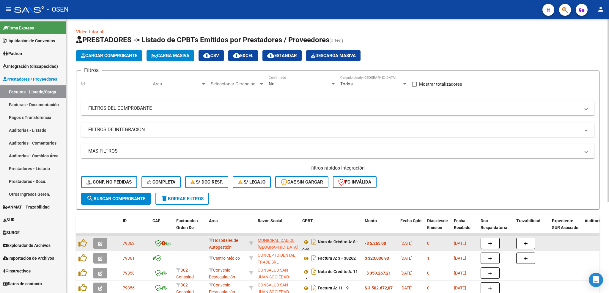
scroll to position [7, 0]
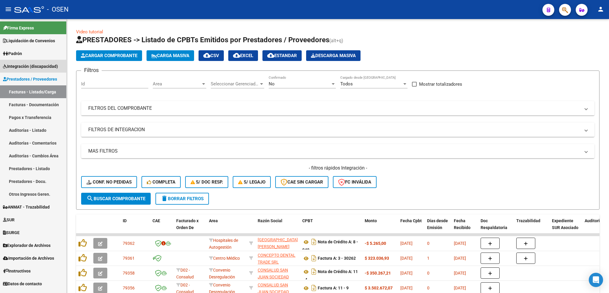
click at [44, 64] on span "Integración (discapacidad)" at bounding box center [30, 66] width 55 height 7
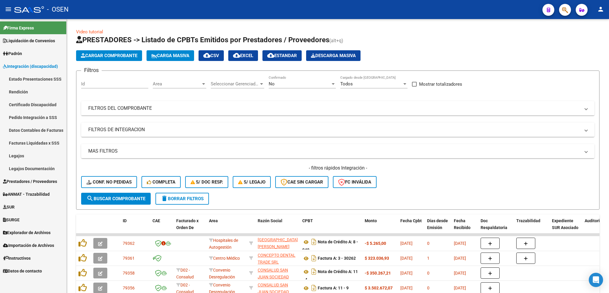
click at [23, 118] on link "Pedido Integración a SSS" at bounding box center [33, 117] width 66 height 13
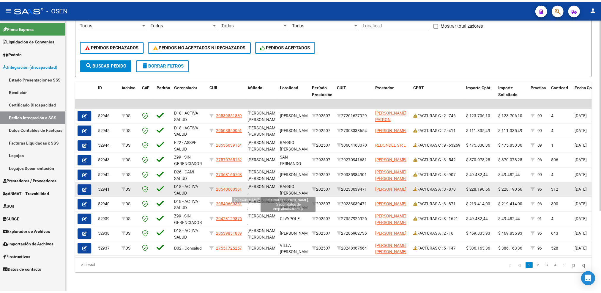
scroll to position [0, 0]
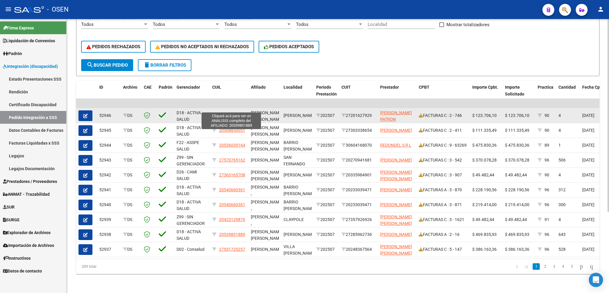
click at [238, 113] on span "20539851889" at bounding box center [232, 115] width 26 height 5
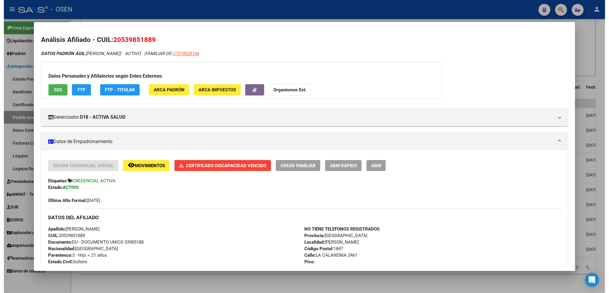
scroll to position [225, 0]
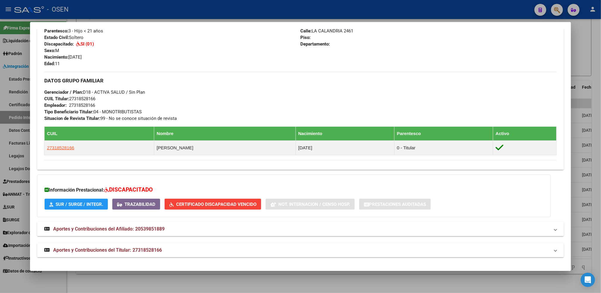
click at [434, 284] on div at bounding box center [300, 146] width 601 height 293
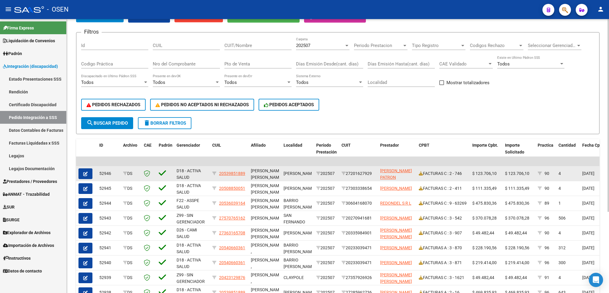
scroll to position [115, 0]
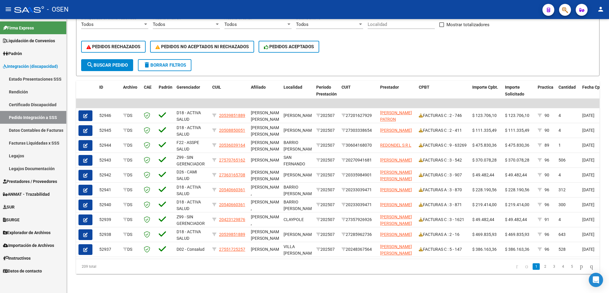
click at [23, 103] on link "Certificado Discapacidad" at bounding box center [33, 104] width 66 height 13
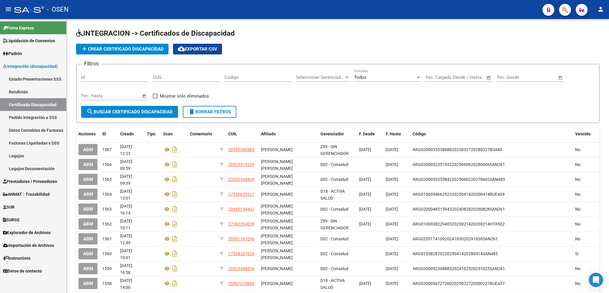
click at [29, 79] on link "Estado Presentaciones SSS" at bounding box center [33, 78] width 66 height 13
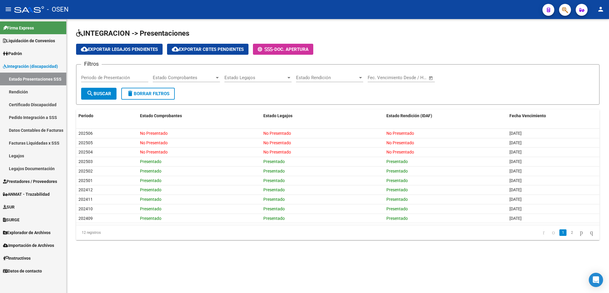
click at [31, 154] on link "Legajos" at bounding box center [33, 155] width 66 height 13
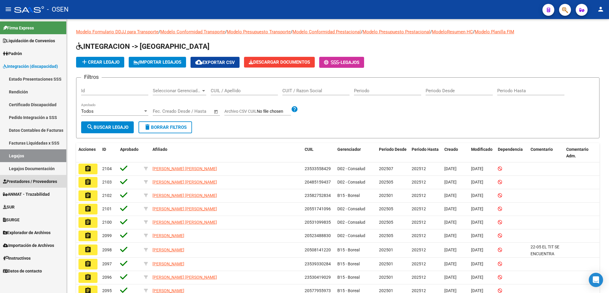
click at [30, 180] on span "Prestadores / Proveedores" at bounding box center [30, 181] width 54 height 7
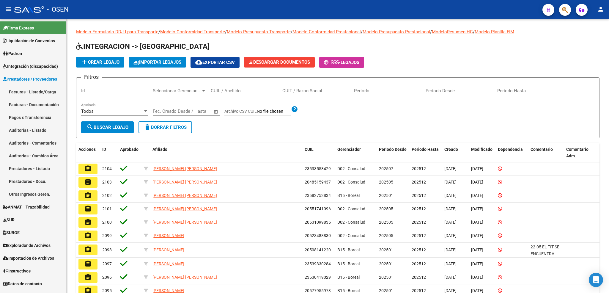
click at [40, 97] on link "Facturas - Listado/Carga" at bounding box center [33, 91] width 66 height 13
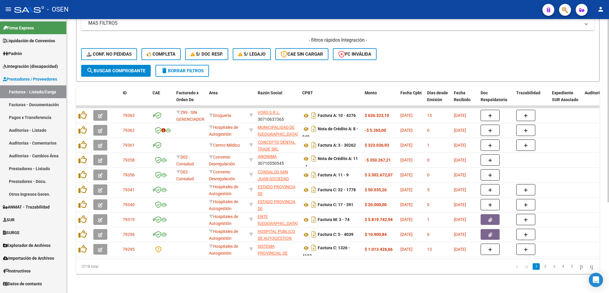
scroll to position [135, 0]
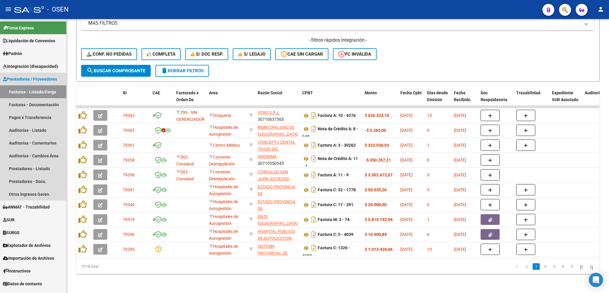
click at [40, 94] on link "Facturas - Listado/Carga" at bounding box center [33, 91] width 66 height 13
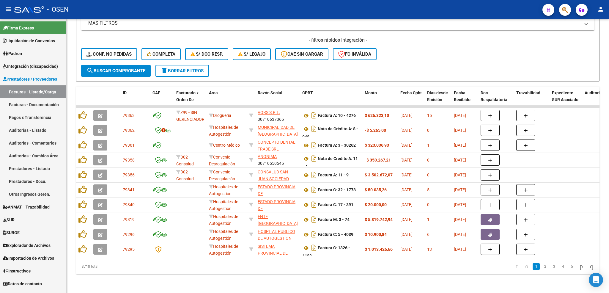
click at [40, 94] on link "Facturas - Listado/Carga" at bounding box center [33, 91] width 66 height 13
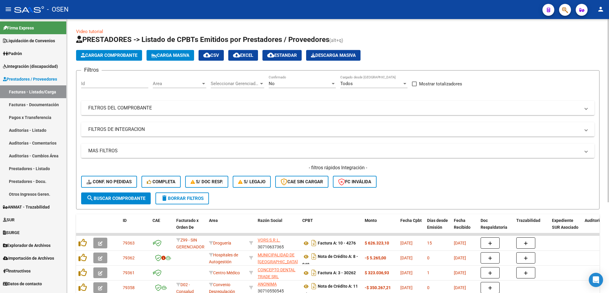
scroll to position [0, 0]
click at [190, 201] on button "delete Borrar Filtros" at bounding box center [181, 199] width 53 height 12
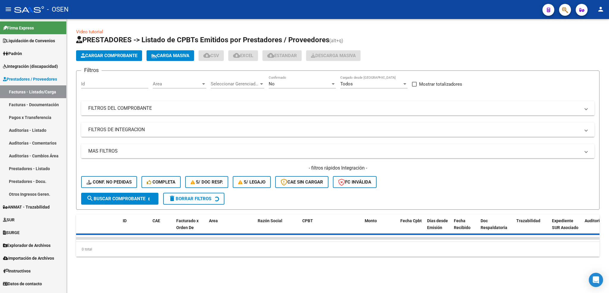
click at [287, 85] on div "No" at bounding box center [300, 83] width 62 height 5
click at [289, 57] on span "Todos" at bounding box center [302, 57] width 67 height 13
click at [156, 110] on mat-panel-title "FILTROS DEL COMPROBANTE" at bounding box center [334, 108] width 492 height 7
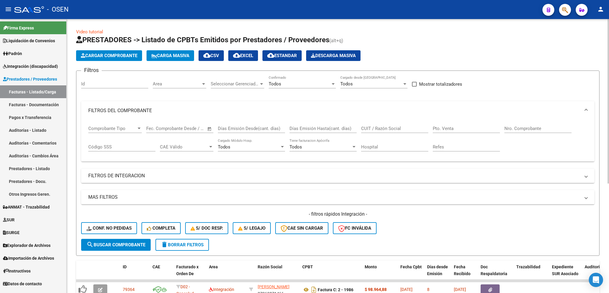
click at [381, 126] on input "CUIT / Razón Social" at bounding box center [394, 128] width 67 height 5
paste input "27288666690"
drag, startPoint x: 327, startPoint y: 129, endPoint x: 322, endPoint y: 130, distance: 5.7
click at [322, 130] on div "Comprobante Tipo Comprobante Tipo Start date – End date Fec. Comprobante Desde …" at bounding box center [337, 138] width 499 height 37
paste input "378060279"
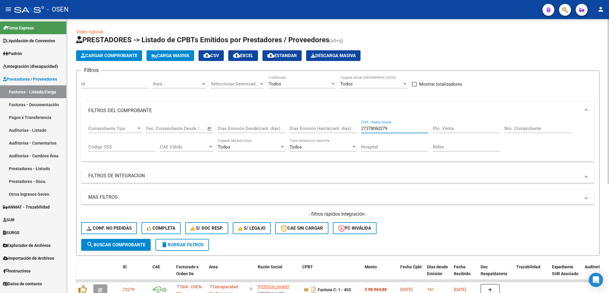
type input "27378060279"
click at [539, 125] on div "Nro. Comprobante" at bounding box center [537, 126] width 67 height 13
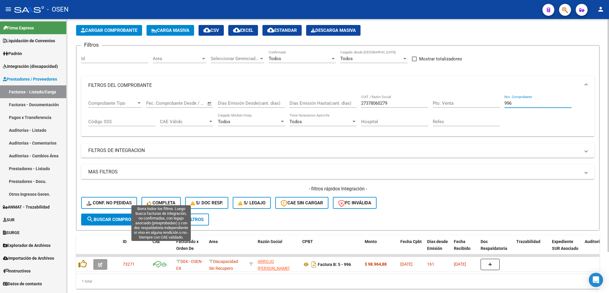
scroll to position [48, 0]
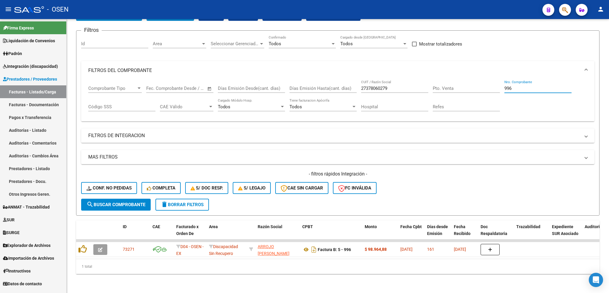
type input "996"
click at [37, 66] on span "Integración (discapacidad)" at bounding box center [30, 66] width 55 height 7
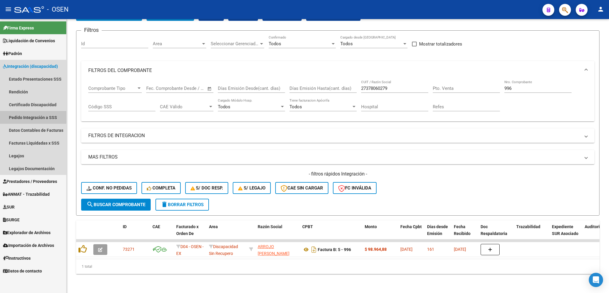
click at [31, 117] on link "Pedido Integración a SSS" at bounding box center [33, 117] width 66 height 13
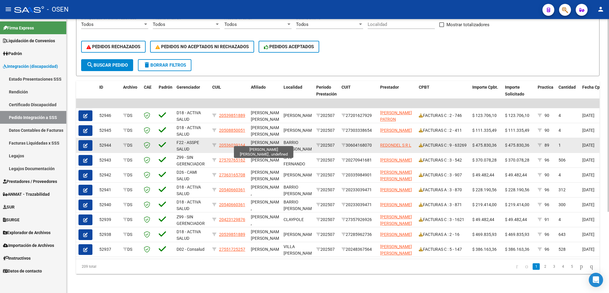
scroll to position [1, 0]
